Goal: Communication & Community: Answer question/provide support

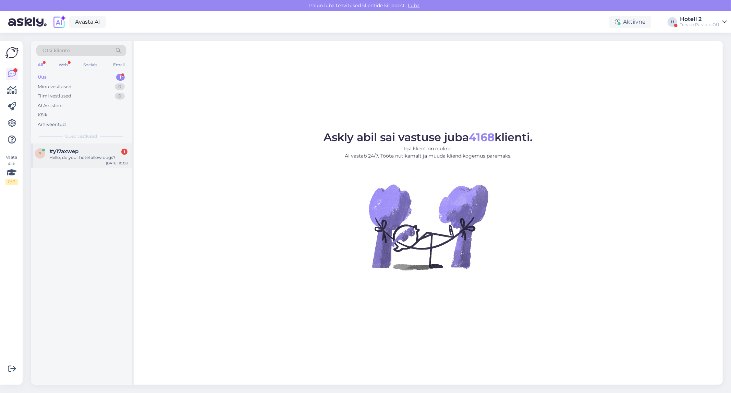
click at [86, 165] on div "y #y17axwep 1 Hello, do your hotel allow dogs? Oct 14 10:08" at bounding box center [81, 155] width 101 height 25
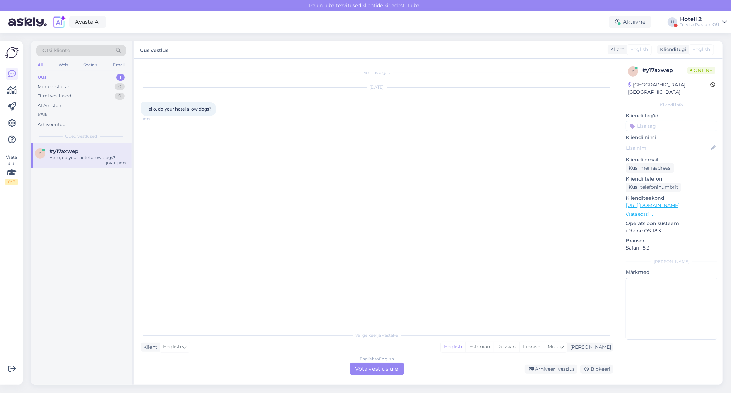
click at [388, 369] on div "English to English Võta vestlus üle" at bounding box center [377, 368] width 54 height 12
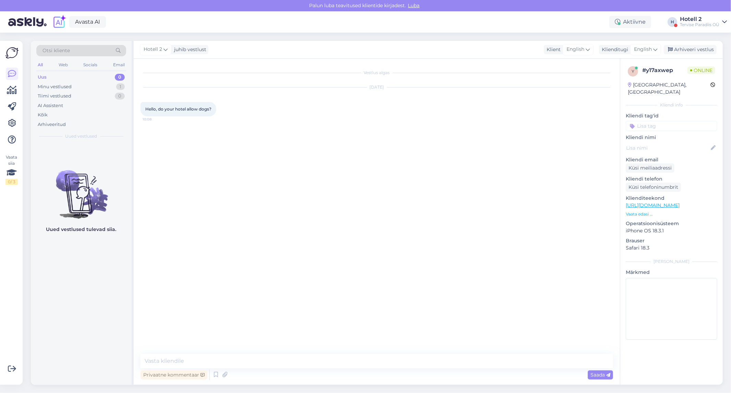
click at [140, 357] on div "Vestlus algas Oct 14 2025 Hello, do your hotel allow dogs? 10:08 Privaatne komm…" at bounding box center [377, 222] width 487 height 326
click at [148, 358] on textarea at bounding box center [377, 361] width 473 height 14
type textarea "Hello, unfortunately no"
click at [697, 52] on div "Arhiveeri vestlus" at bounding box center [690, 49] width 53 height 9
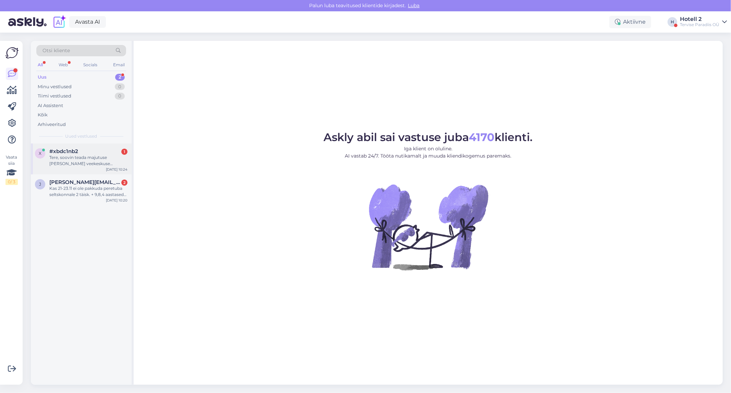
click at [73, 164] on div "Tere, soovin teada majutuse hinda koos veekeskuse kasutuse ja hommikusöögiga. A…" at bounding box center [88, 160] width 78 height 12
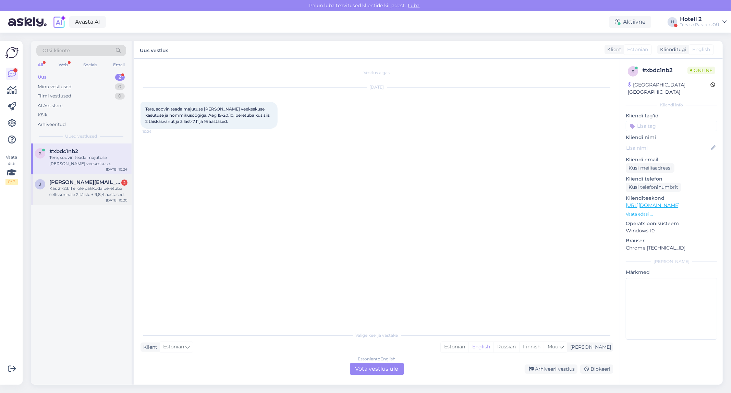
click at [74, 184] on span "[PERSON_NAME][EMAIL_ADDRESS][DOMAIN_NAME]" at bounding box center [84, 182] width 71 height 6
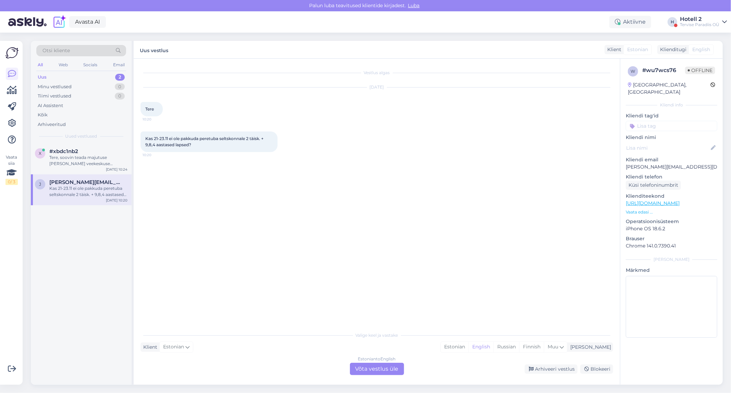
click at [368, 370] on div "Estonian to English Võta vestlus üle" at bounding box center [377, 368] width 54 height 12
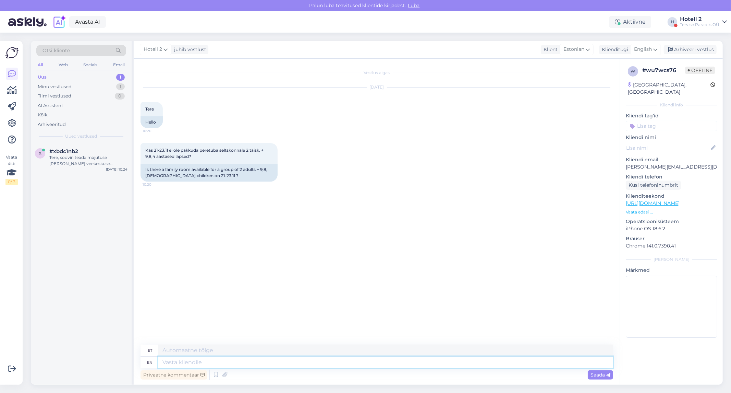
click at [246, 359] on textarea at bounding box center [385, 362] width 455 height 12
type textarea "R"
click at [642, 48] on span "English" at bounding box center [643, 50] width 18 height 8
type input "es"
drag, startPoint x: 625, startPoint y: 89, endPoint x: 589, endPoint y: 111, distance: 42.6
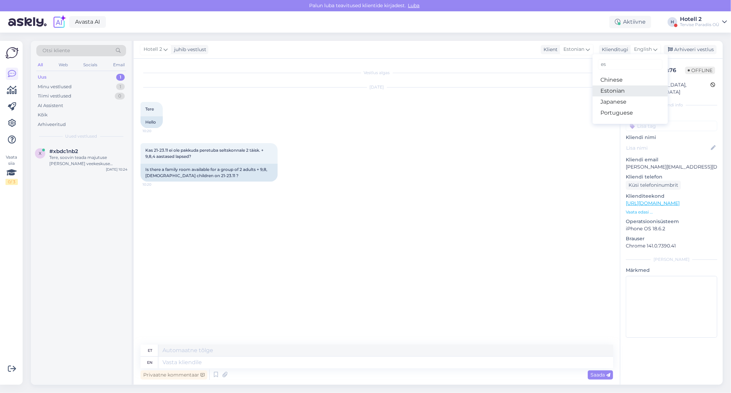
click at [625, 89] on link "Estonian" at bounding box center [630, 90] width 75 height 11
click at [166, 367] on div "Privaatne kommentaar Saada" at bounding box center [377, 367] width 473 height 27
click at [170, 359] on textarea at bounding box center [377, 361] width 473 height 14
type textarea "R"
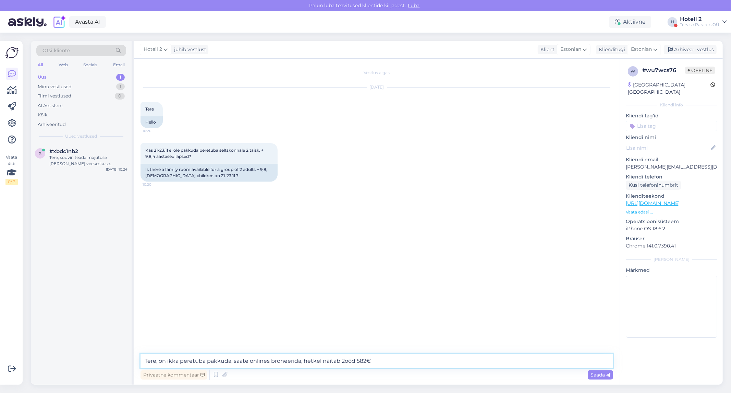
type textarea "Tere, on ikka peretuba pakkuda, saate onlines broneerida, hetkel näitab 2ööd 58…"
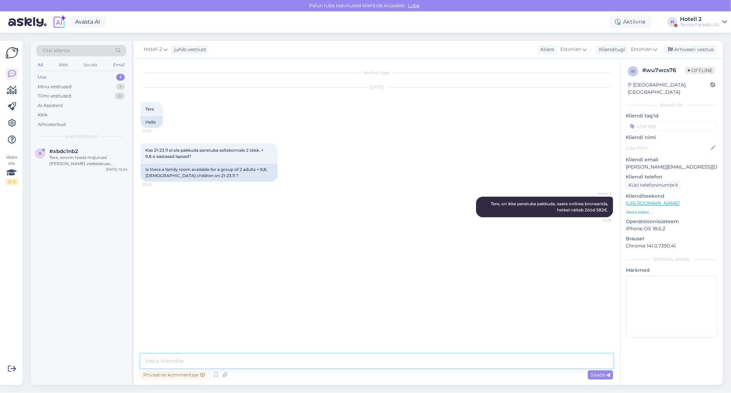
paste textarea "[URL][DOMAIN_NAME]"
type textarea "[URL][DOMAIN_NAME]"
click at [693, 50] on div "Arhiveeri vestlus" at bounding box center [690, 49] width 53 height 9
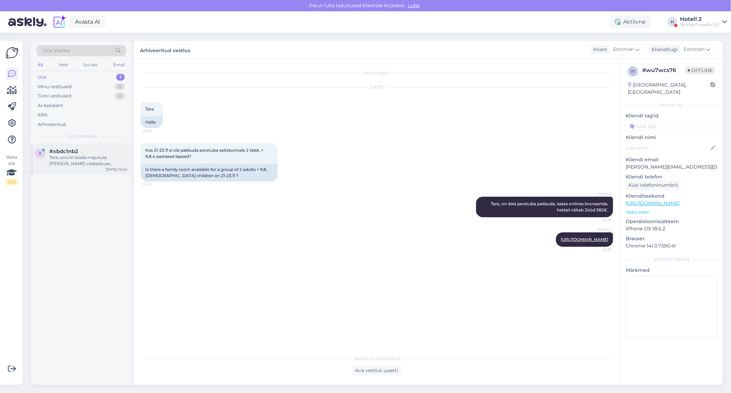
click at [103, 166] on div "Tere, soovin teada majutuse hinda koos veekeskuse kasutuse ja hommikusöögiga. A…" at bounding box center [88, 160] width 78 height 12
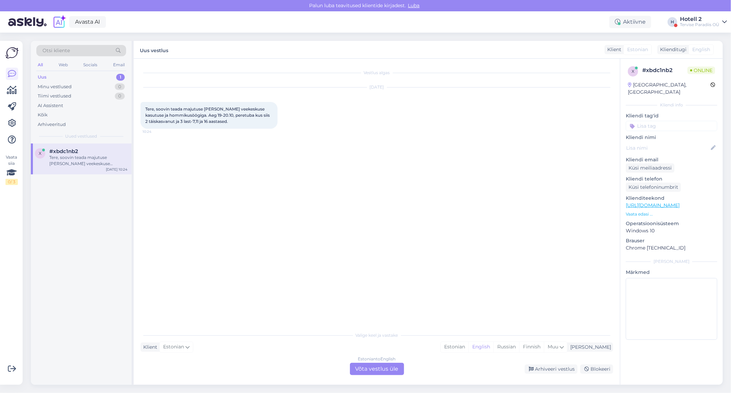
click at [368, 365] on div "Estonian to English Võta vestlus üle" at bounding box center [377, 368] width 54 height 12
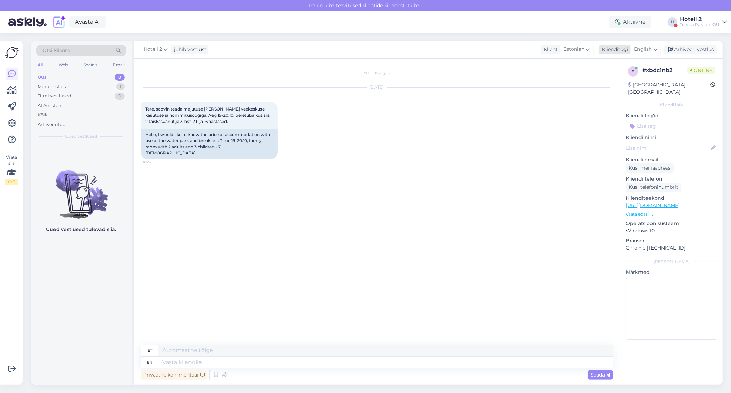
click at [639, 50] on span "English" at bounding box center [643, 50] width 18 height 8
drag, startPoint x: 618, startPoint y: 90, endPoint x: 599, endPoint y: 104, distance: 23.0
click at [618, 90] on link "Estonian" at bounding box center [630, 90] width 75 height 11
click at [179, 365] on textarea at bounding box center [377, 361] width 473 height 14
type textarea "Tere! Hetkel ei ole peretuba pakkuda."
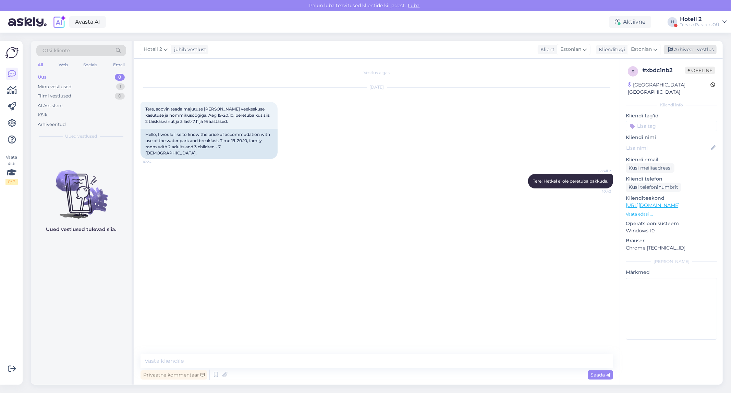
click at [697, 47] on div "Arhiveeri vestlus" at bounding box center [690, 49] width 53 height 9
click at [94, 86] on div "Minu vestlused 0" at bounding box center [81, 87] width 90 height 10
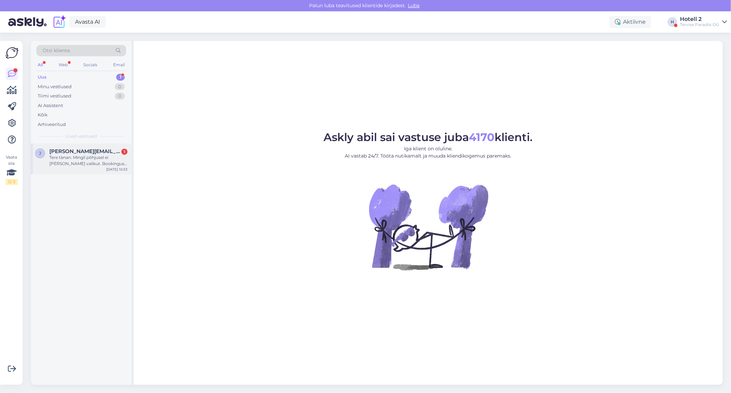
click at [80, 158] on div "Tere tànan. Mingil põhjusel ei [PERSON_NAME] valikut. Bookingus saan ka broneer…" at bounding box center [88, 160] width 78 height 12
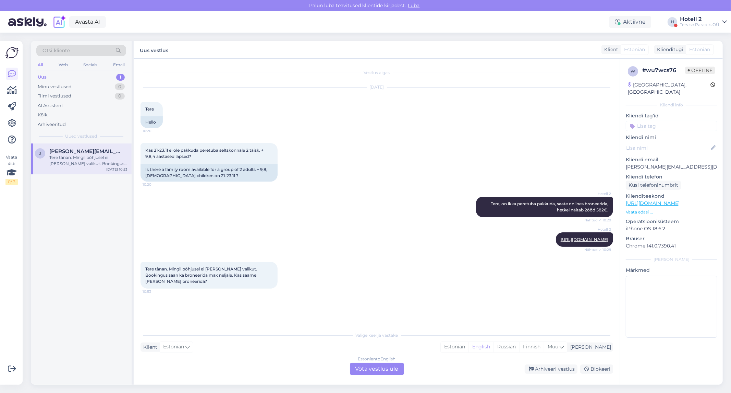
click at [359, 368] on div "Estonian to English Võta vestlus üle" at bounding box center [377, 368] width 54 height 12
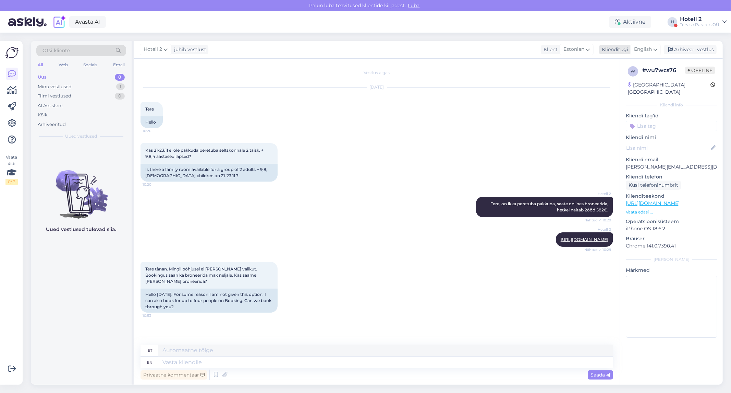
click at [652, 46] on span "English" at bounding box center [643, 50] width 18 height 8
click at [620, 91] on link "Estonian" at bounding box center [630, 91] width 75 height 11
click at [161, 358] on textarea at bounding box center [377, 361] width 473 height 14
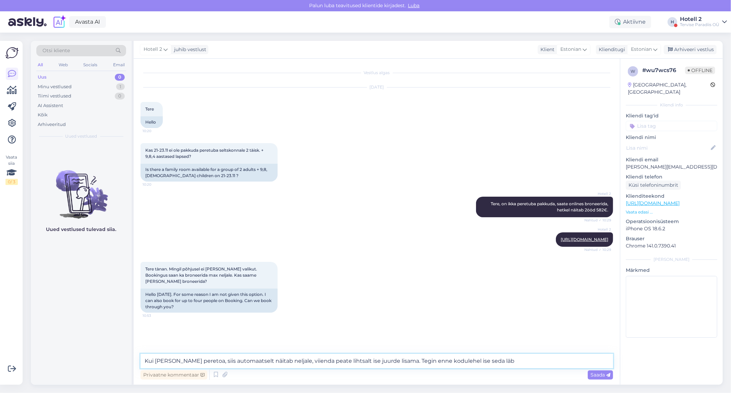
type textarea "Kui [PERSON_NAME] peretoa, siis automaatselt näitab neljale, viienda peate liht…"
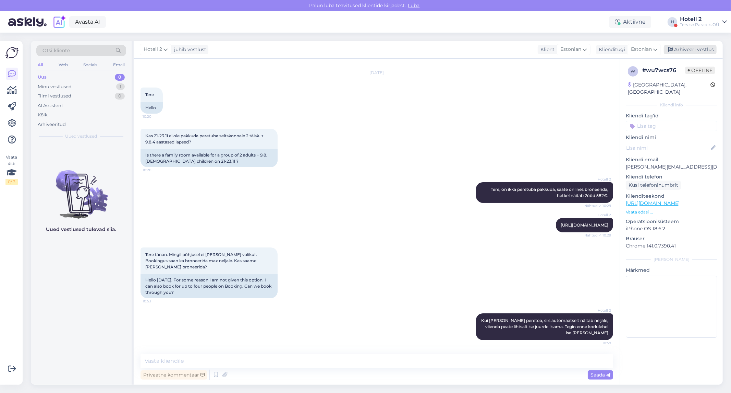
click at [698, 47] on div "Arhiveeri vestlus" at bounding box center [690, 49] width 53 height 9
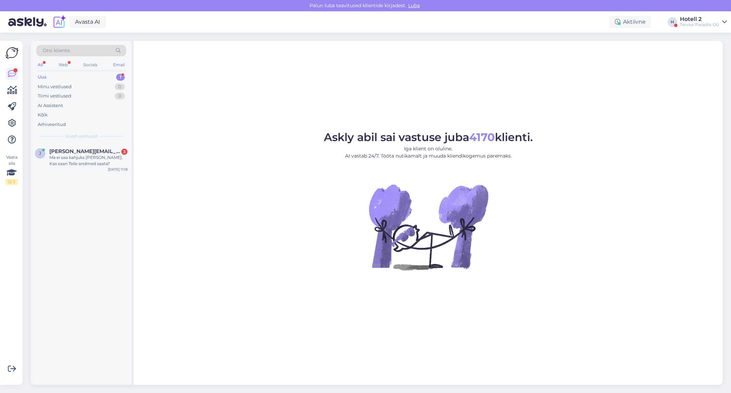
click at [87, 146] on div "j jekaterina.ojalill@gmail.com 3 Ma ei saa kahjuks sama hinda. Kas saan Teile a…" at bounding box center [81, 158] width 101 height 31
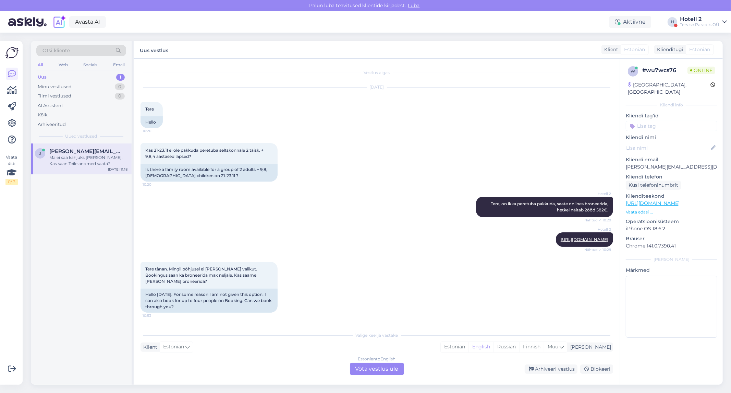
scroll to position [148, 0]
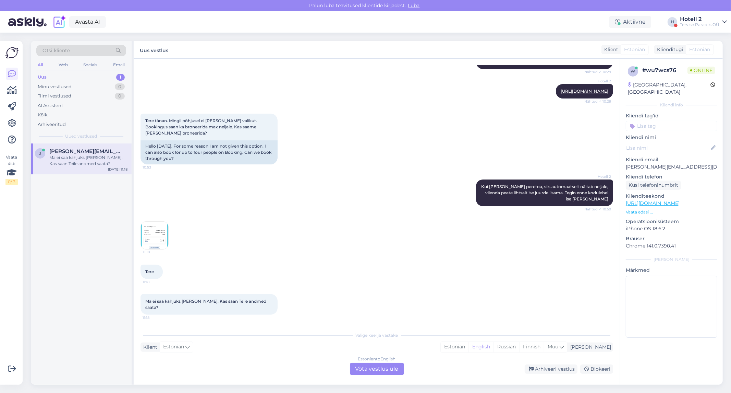
click at [383, 372] on div "Estonian to English Võta vestlus üle" at bounding box center [377, 368] width 54 height 12
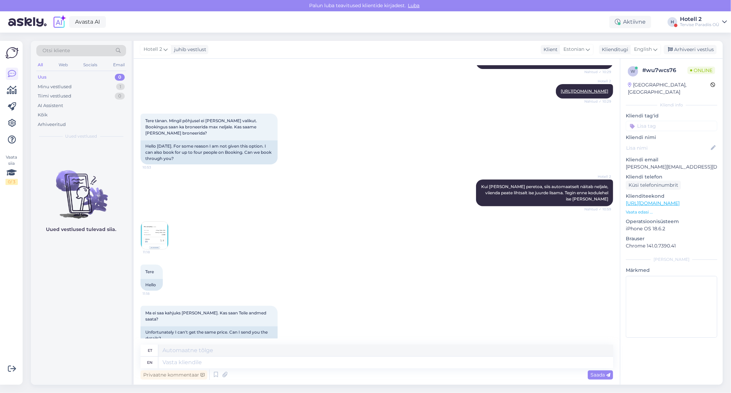
click at [155, 234] on img at bounding box center [154, 234] width 27 height 27
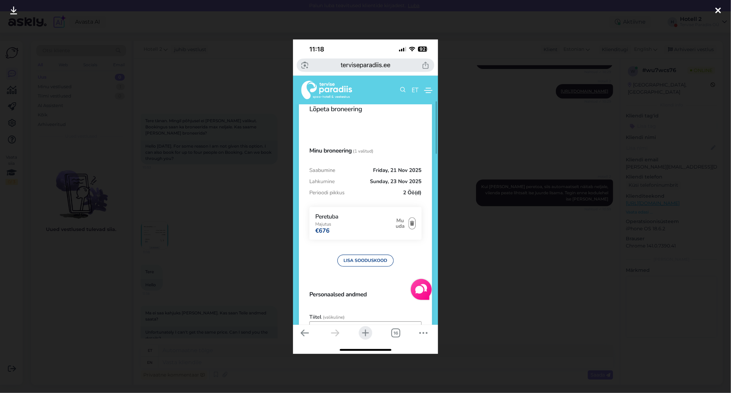
click at [225, 196] on div at bounding box center [365, 196] width 731 height 393
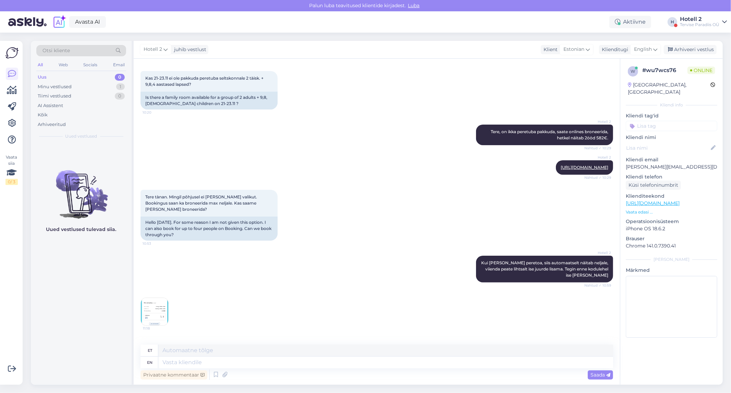
scroll to position [161, 0]
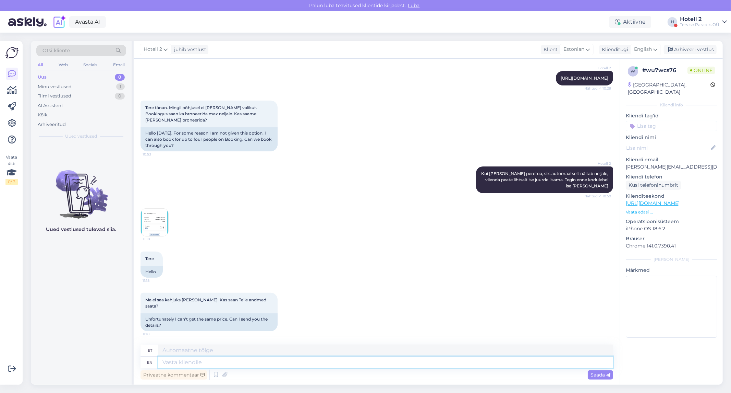
click at [170, 365] on textarea at bounding box center [385, 362] width 455 height 12
click at [641, 51] on span "English" at bounding box center [643, 50] width 18 height 8
type input "es"
drag, startPoint x: 626, startPoint y: 91, endPoint x: 617, endPoint y: 97, distance: 10.6
click at [626, 91] on link "Estonian" at bounding box center [630, 90] width 75 height 11
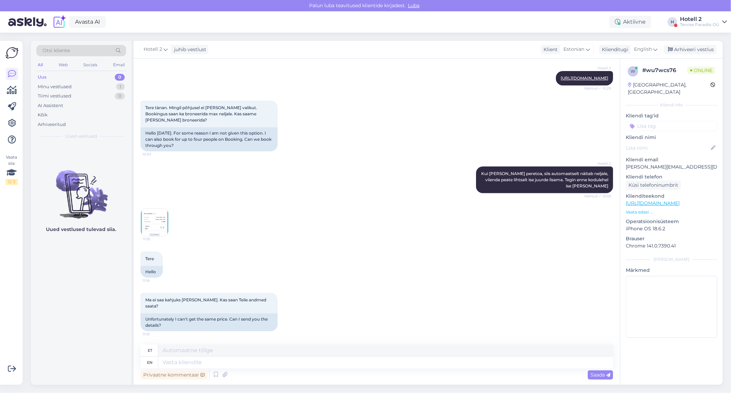
scroll to position [152, 0]
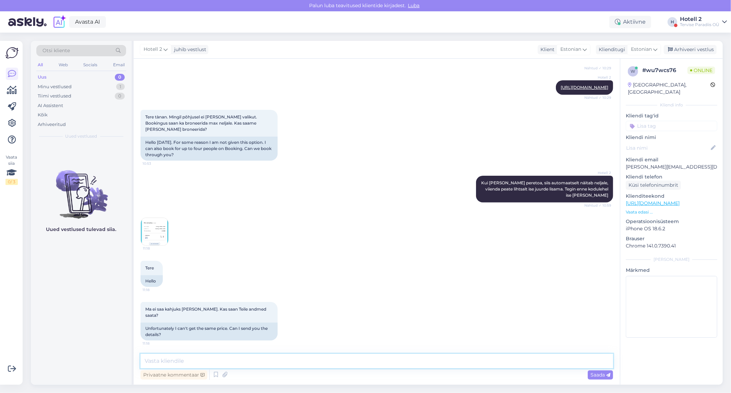
click at [173, 358] on textarea at bounding box center [377, 361] width 473 height 14
type textarea "Tere! Palun saatke meile meil aadressil hotell@spa.ee"
